Goal: Navigation & Orientation: Find specific page/section

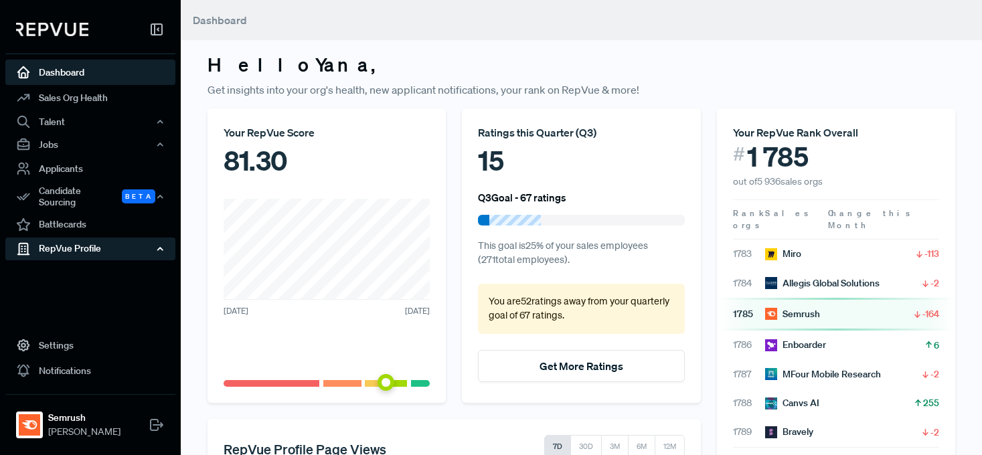
click at [83, 238] on div "RepVue Profile" at bounding box center [90, 249] width 170 height 23
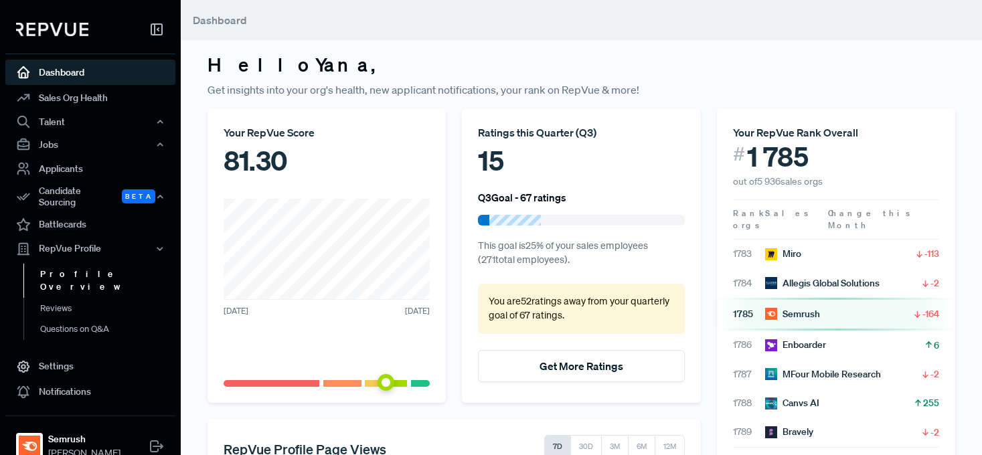
click at [84, 264] on link "Profile Overview" at bounding box center [108, 281] width 170 height 34
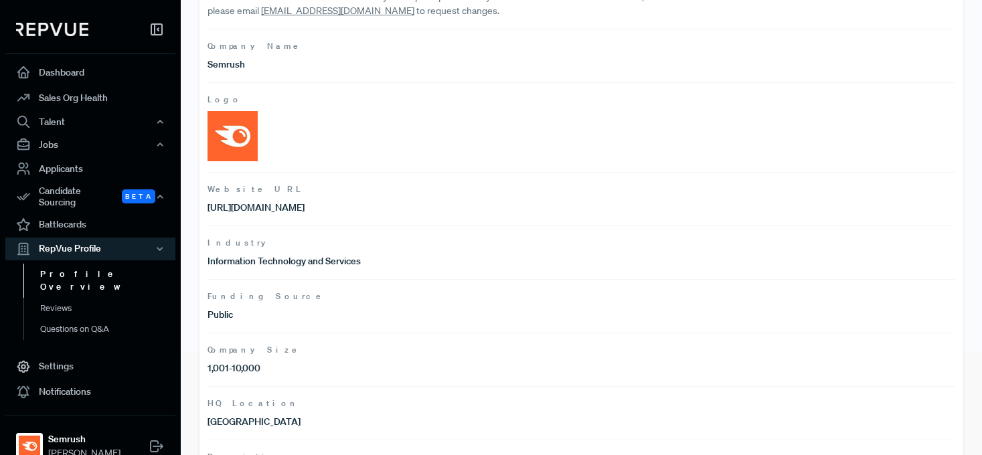
scroll to position [339, 0]
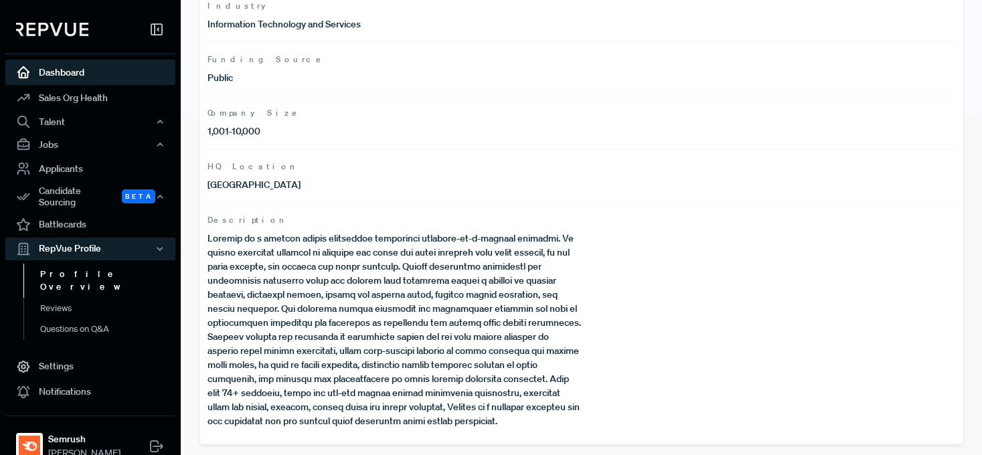
click at [93, 74] on link "Dashboard" at bounding box center [90, 72] width 170 height 25
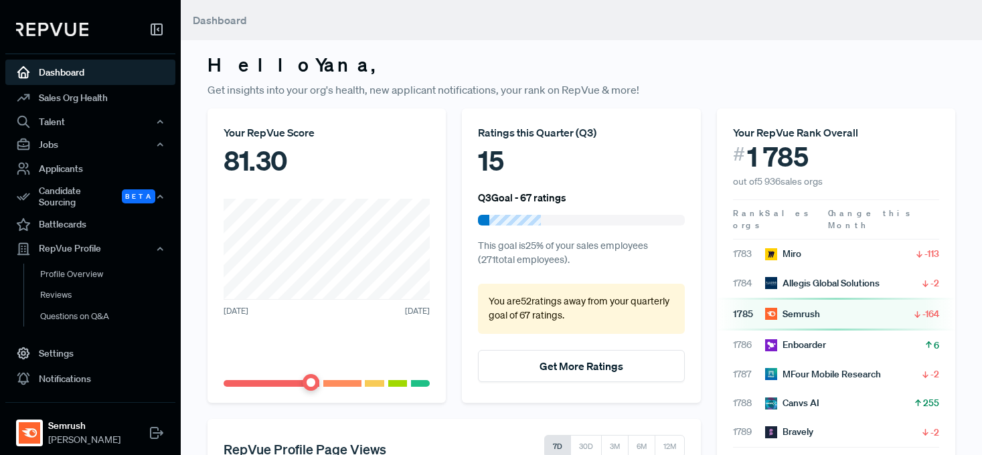
scroll to position [296, 0]
